Goal: Information Seeking & Learning: Understand process/instructions

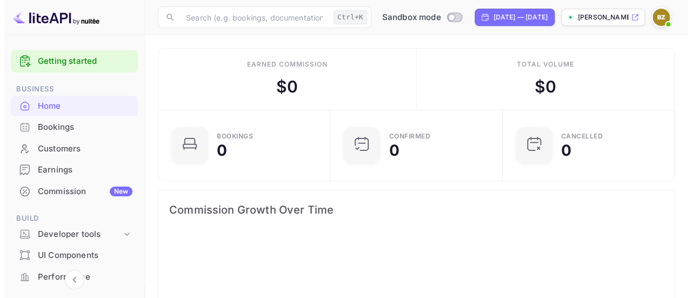
scroll to position [167, 158]
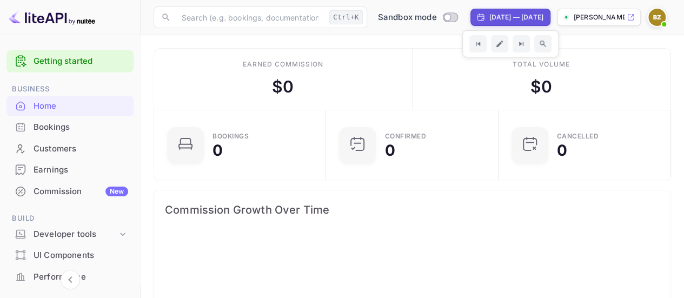
click at [505, 9] on div "[DATE] — [DATE]" at bounding box center [510, 17] width 80 height 17
select select "7"
select select "2025"
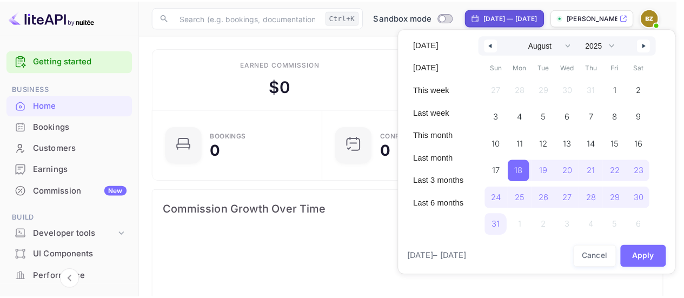
scroll to position [167, 157]
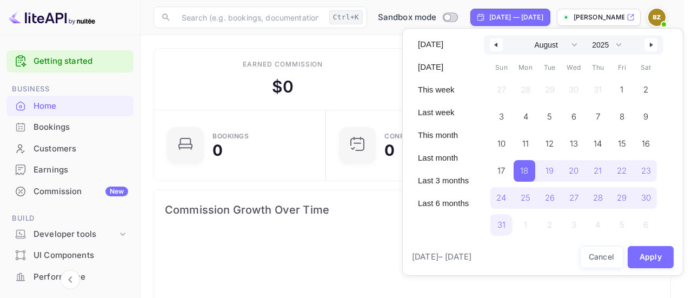
click at [368, 52] on div at bounding box center [346, 149] width 692 height 298
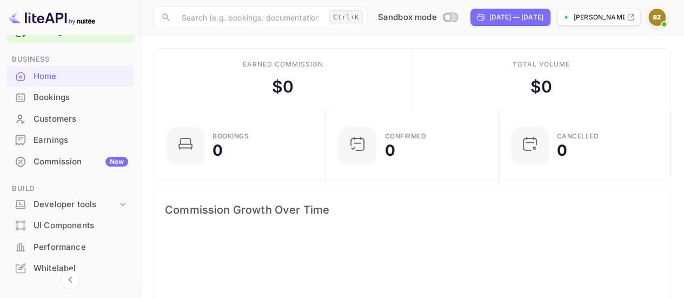
scroll to position [108, 0]
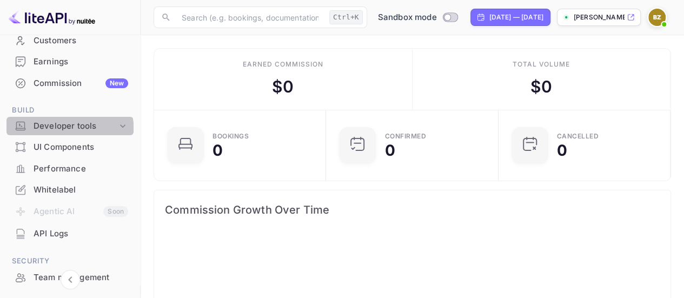
click at [69, 131] on div "Developer tools" at bounding box center [76, 126] width 84 height 12
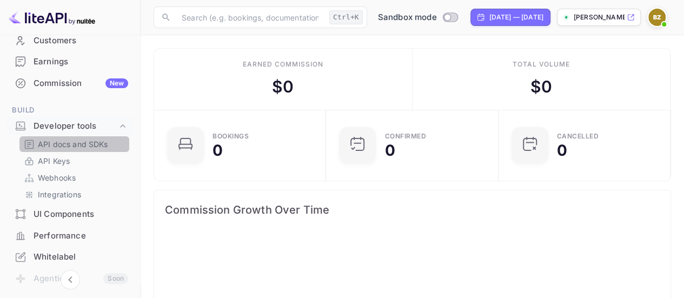
click at [80, 148] on p "API docs and SDKs" at bounding box center [73, 143] width 70 height 11
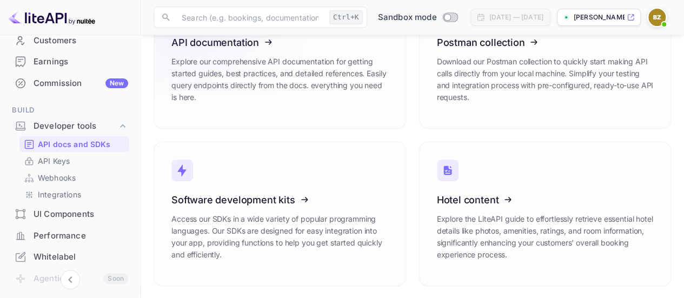
scroll to position [114, 0]
click at [278, 59] on icon at bounding box center [238, 39] width 168 height 111
click at [81, 162] on link "API Keys" at bounding box center [74, 160] width 101 height 11
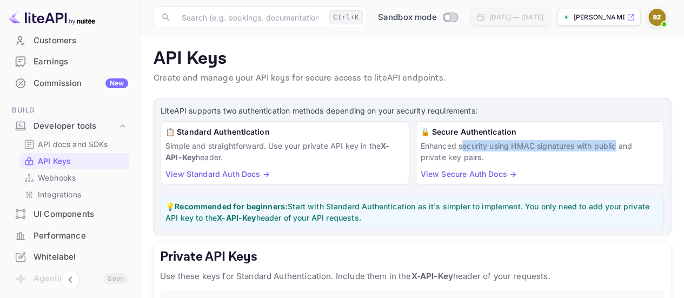
drag, startPoint x: 462, startPoint y: 142, endPoint x: 607, endPoint y: 146, distance: 145.0
click at [613, 149] on p "Enhanced security using HMAC signatures with public and private key pairs." at bounding box center [540, 151] width 239 height 23
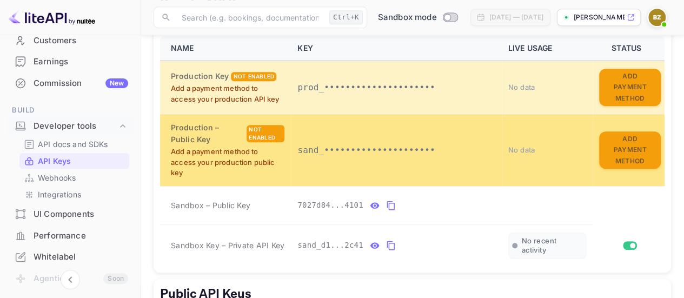
scroll to position [270, 0]
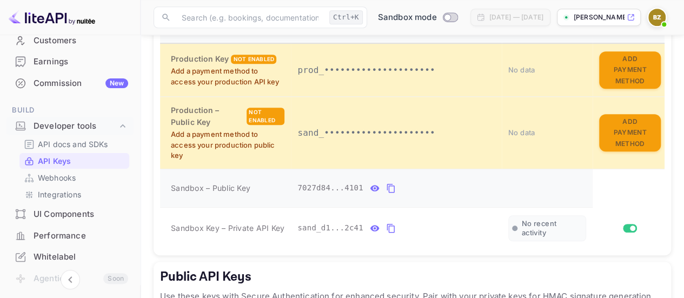
click at [387, 188] on icon "private api keys table" at bounding box center [391, 188] width 8 height 9
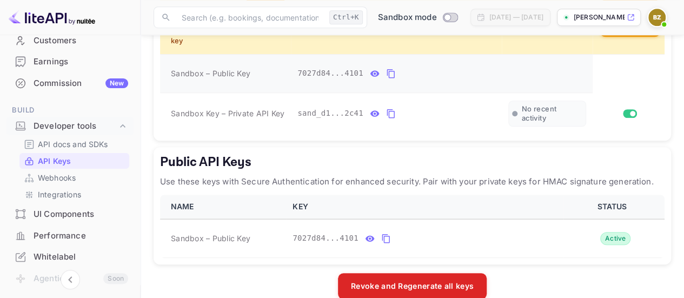
scroll to position [400, 0]
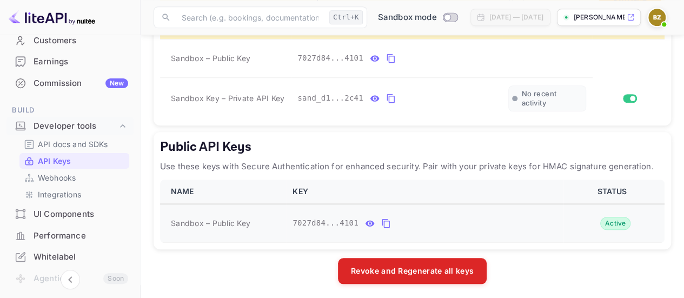
click at [381, 223] on icon "public api keys table" at bounding box center [386, 223] width 10 height 13
click at [382, 220] on icon "public api keys table" at bounding box center [386, 222] width 8 height 9
